Goal: Find specific fact: Find specific fact

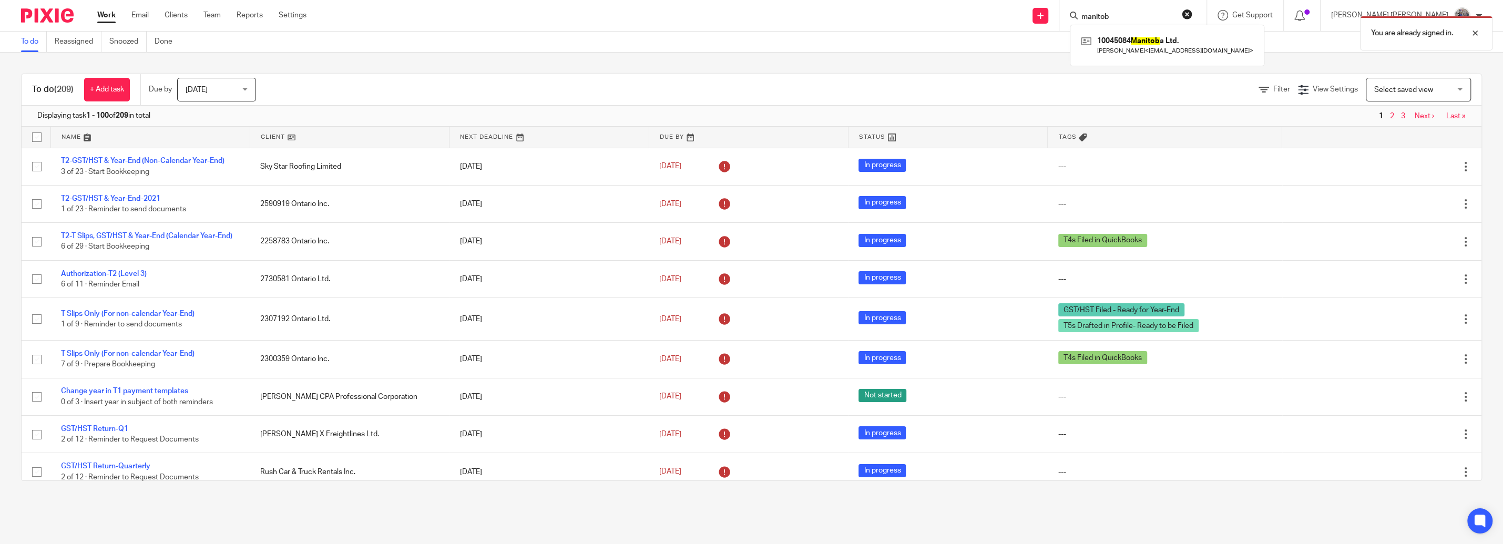
type input "manitob"
click at [1199, 36] on div "You are already signed in." at bounding box center [1122, 31] width 741 height 40
click at [1176, 8] on div at bounding box center [1132, 15] width 147 height 31
click at [1161, 17] on div "You are already signed in." at bounding box center [1122, 31] width 741 height 40
click at [1151, 11] on div "You are already signed in." at bounding box center [1122, 31] width 741 height 40
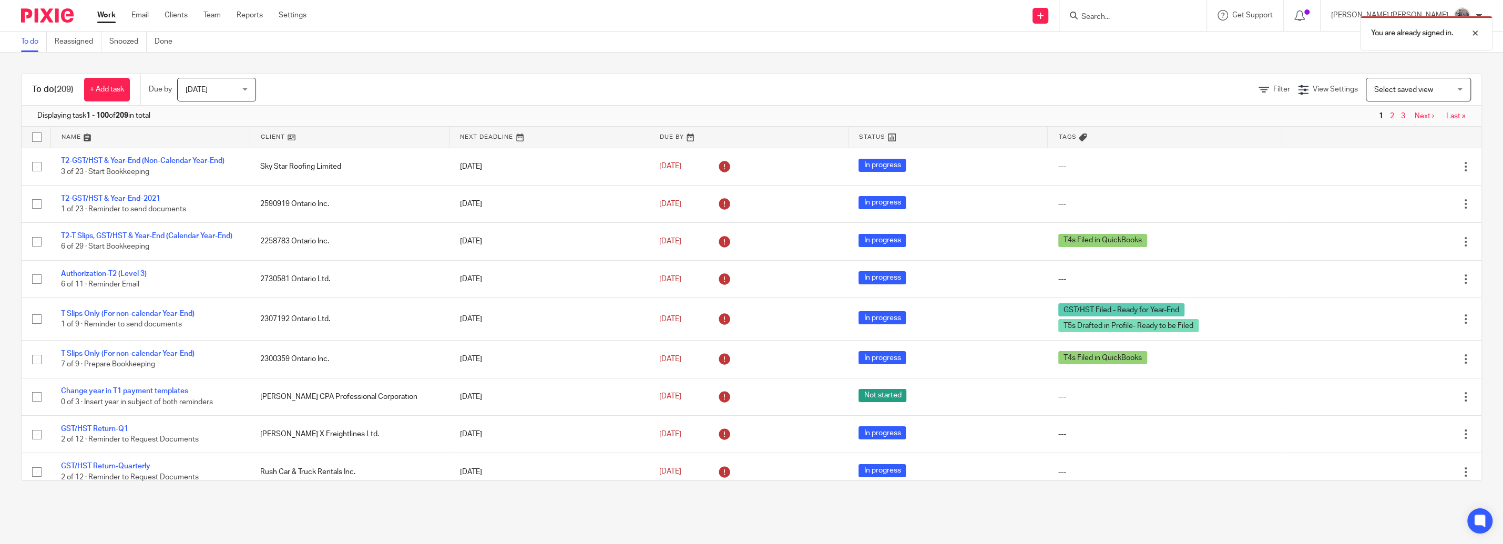
click at [1139, 12] on div "You are already signed in." at bounding box center [1122, 31] width 741 height 40
click at [1475, 37] on div at bounding box center [1467, 33] width 28 height 13
click at [1143, 15] on input "Search" at bounding box center [1127, 17] width 95 height 9
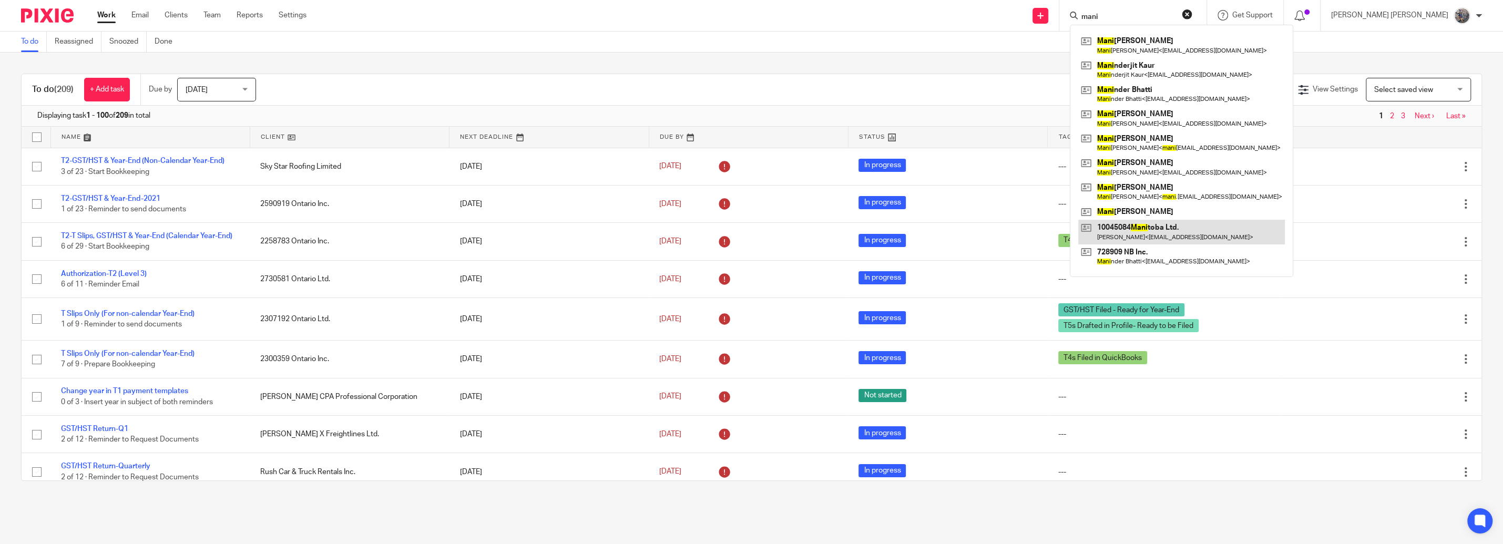
type input "mani"
click at [1193, 232] on link at bounding box center [1181, 232] width 207 height 24
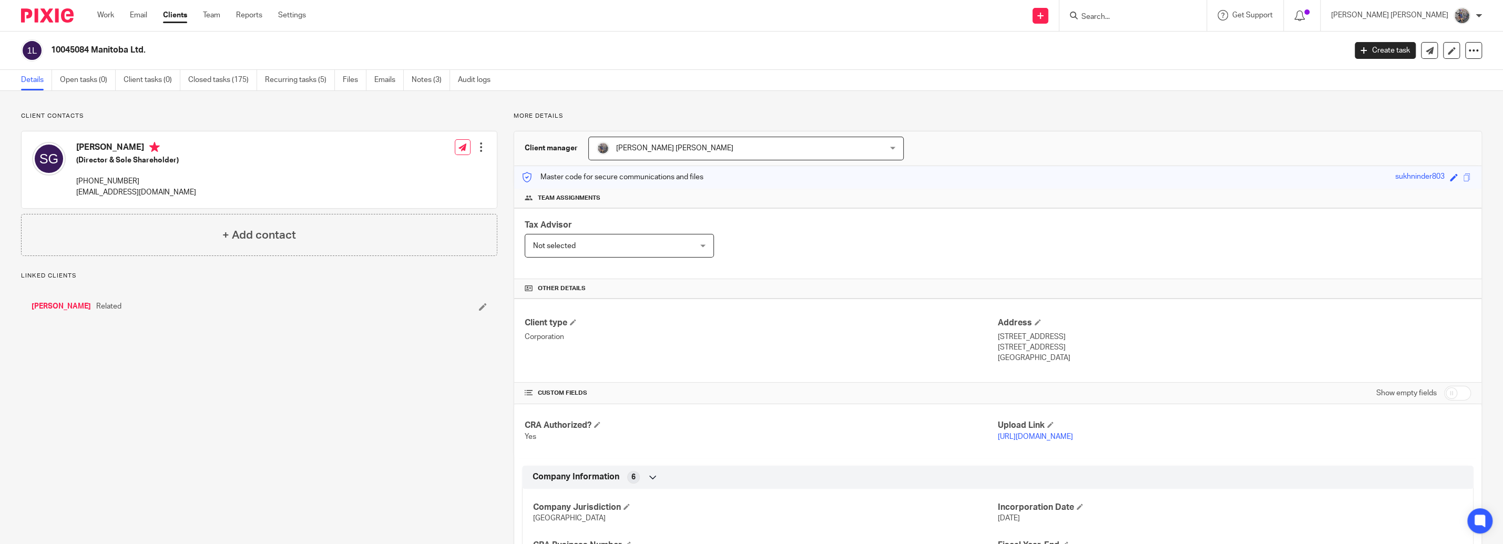
scroll to position [239, 0]
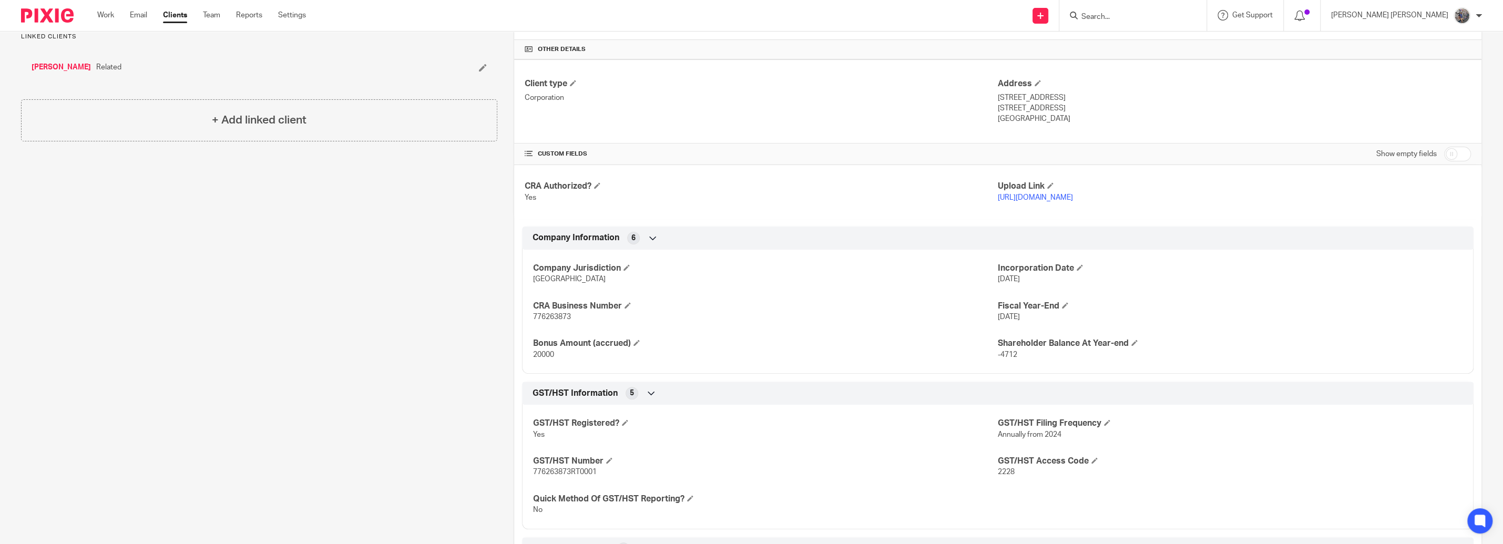
click at [542, 325] on div "Company Jurisdiction Manitoba Incorporation Date Aug 18, 2019 CRA Business Numb…" at bounding box center [997, 308] width 951 height 132
copy span "776263873"
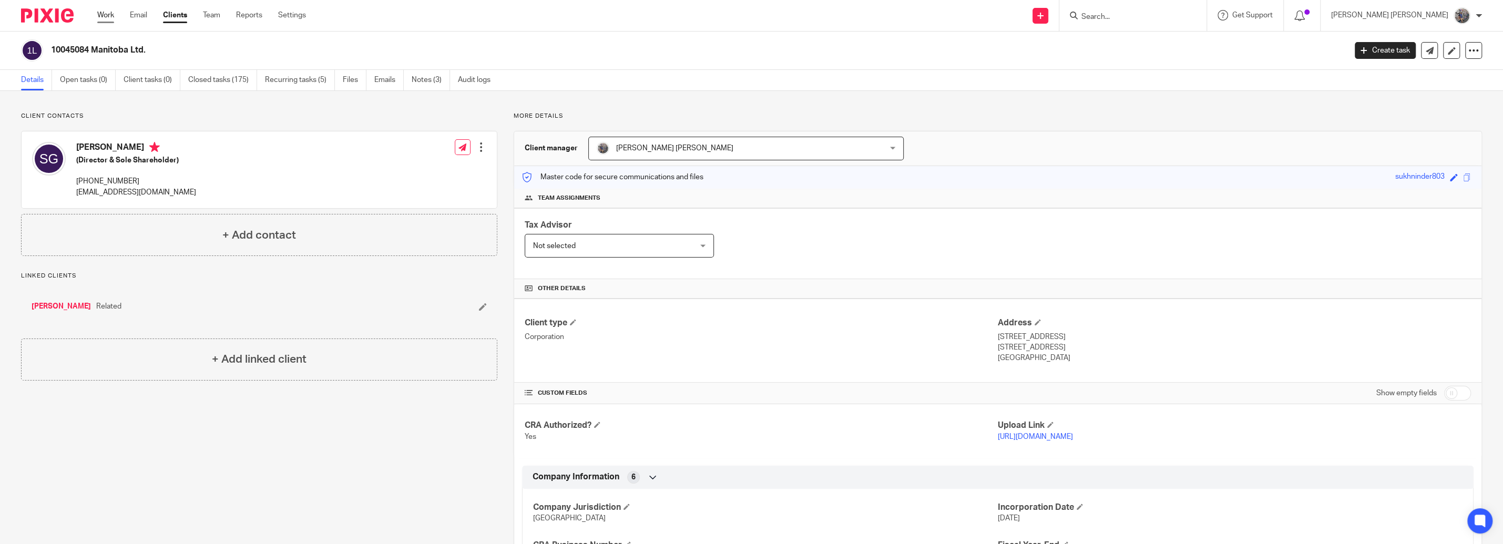
click at [101, 16] on link "Work" at bounding box center [105, 15] width 17 height 11
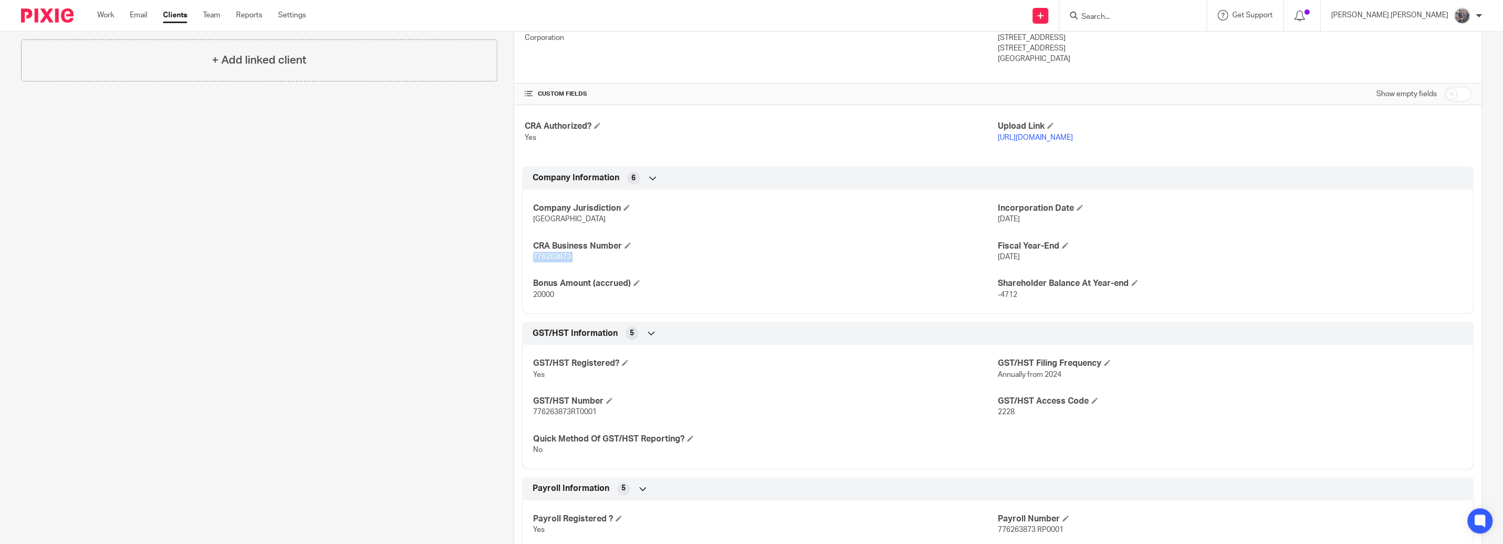
scroll to position [409, 0]
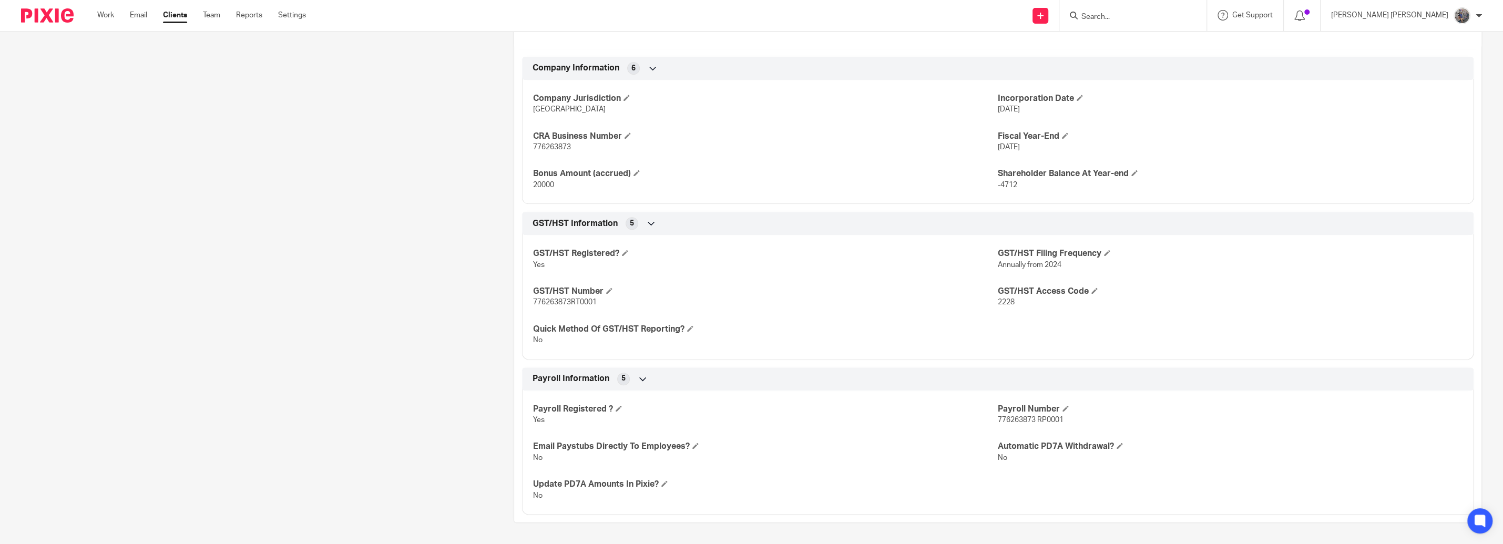
click at [1017, 423] on span "776263873 RP0001" at bounding box center [1031, 419] width 66 height 7
copy span "776263873"
